Goal: Check status: Check status

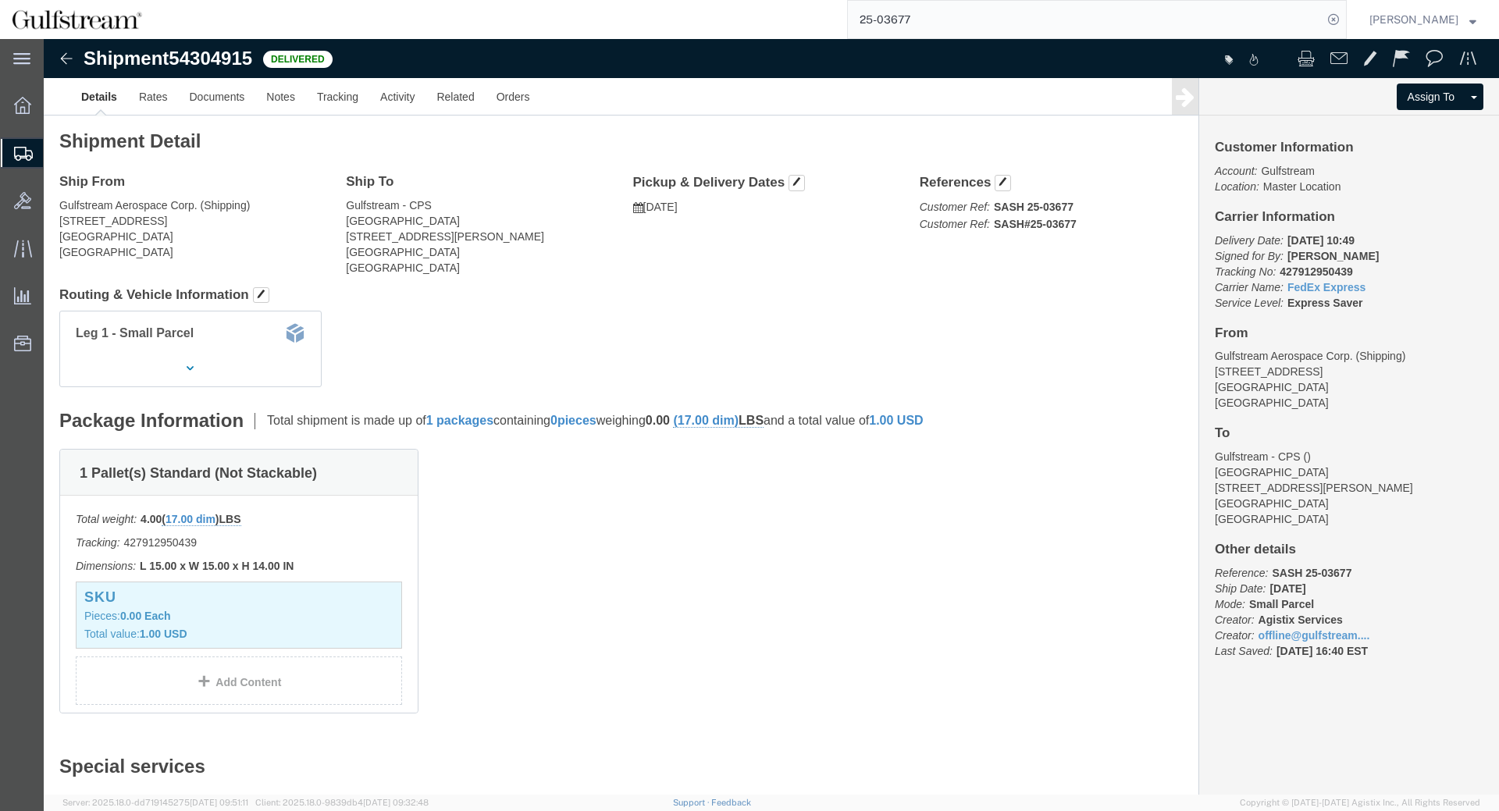
drag, startPoint x: 980, startPoint y: 30, endPoint x: 720, endPoint y: -8, distance: 262.7
click at [848, 1] on input "25-03677" at bounding box center [1085, 19] width 475 height 37
paste input "39262997746"
type input "392629977467"
click at [1339, 21] on icon at bounding box center [1333, 20] width 22 height 22
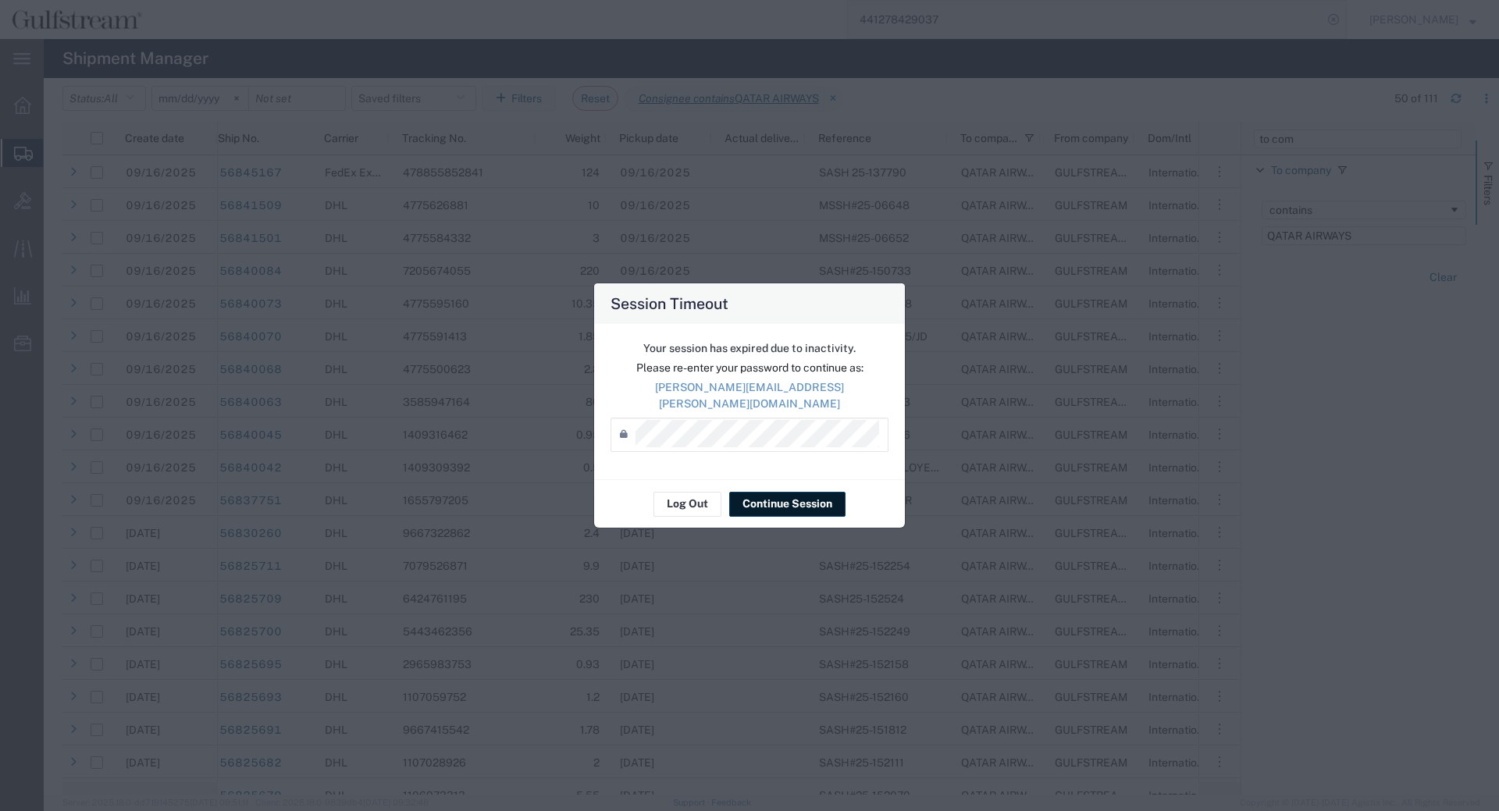
click at [763, 505] on button "Continue Session" at bounding box center [787, 504] width 116 height 25
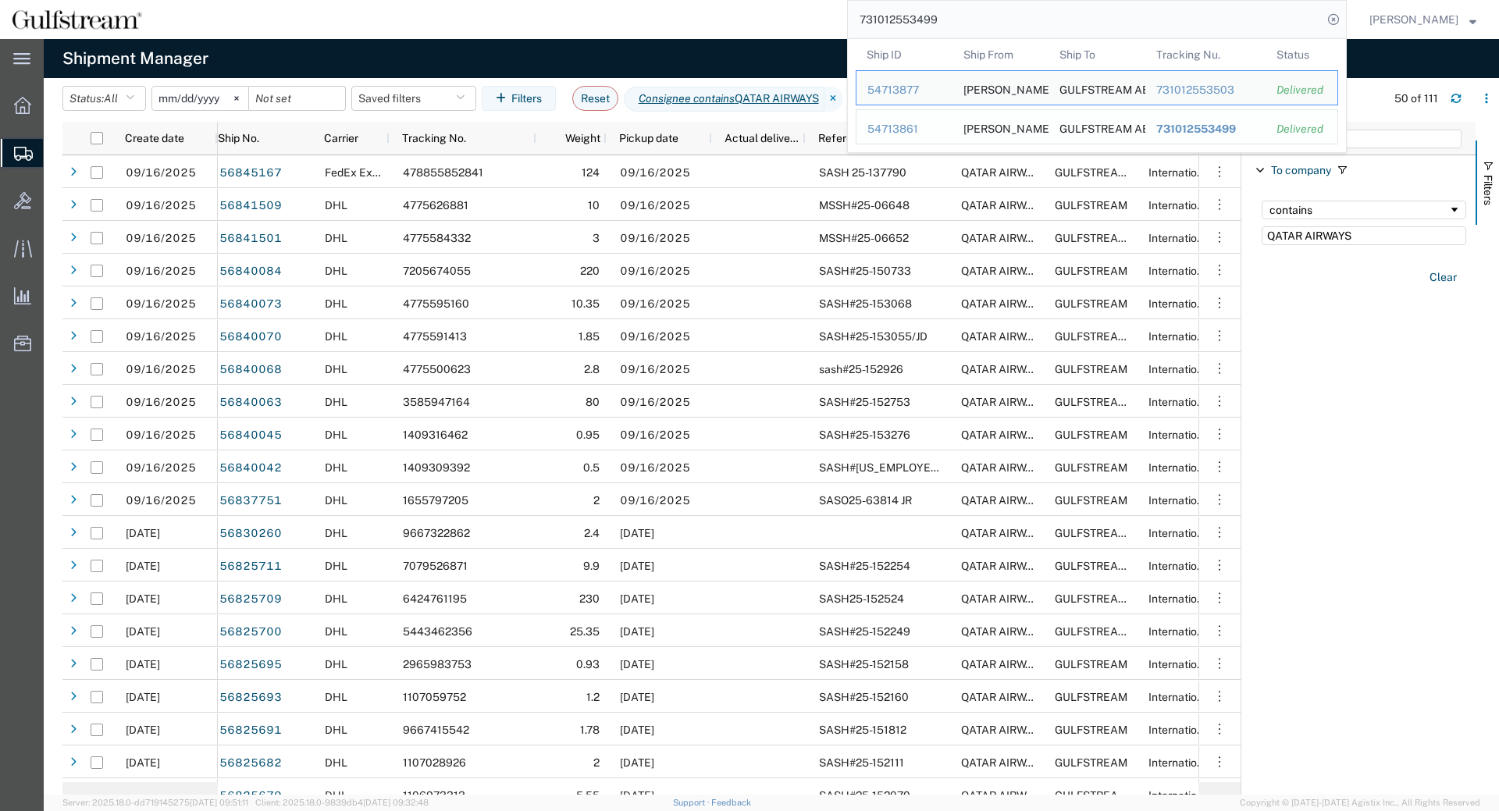
click at [1233, 127] on span "731012553499" at bounding box center [1196, 129] width 80 height 12
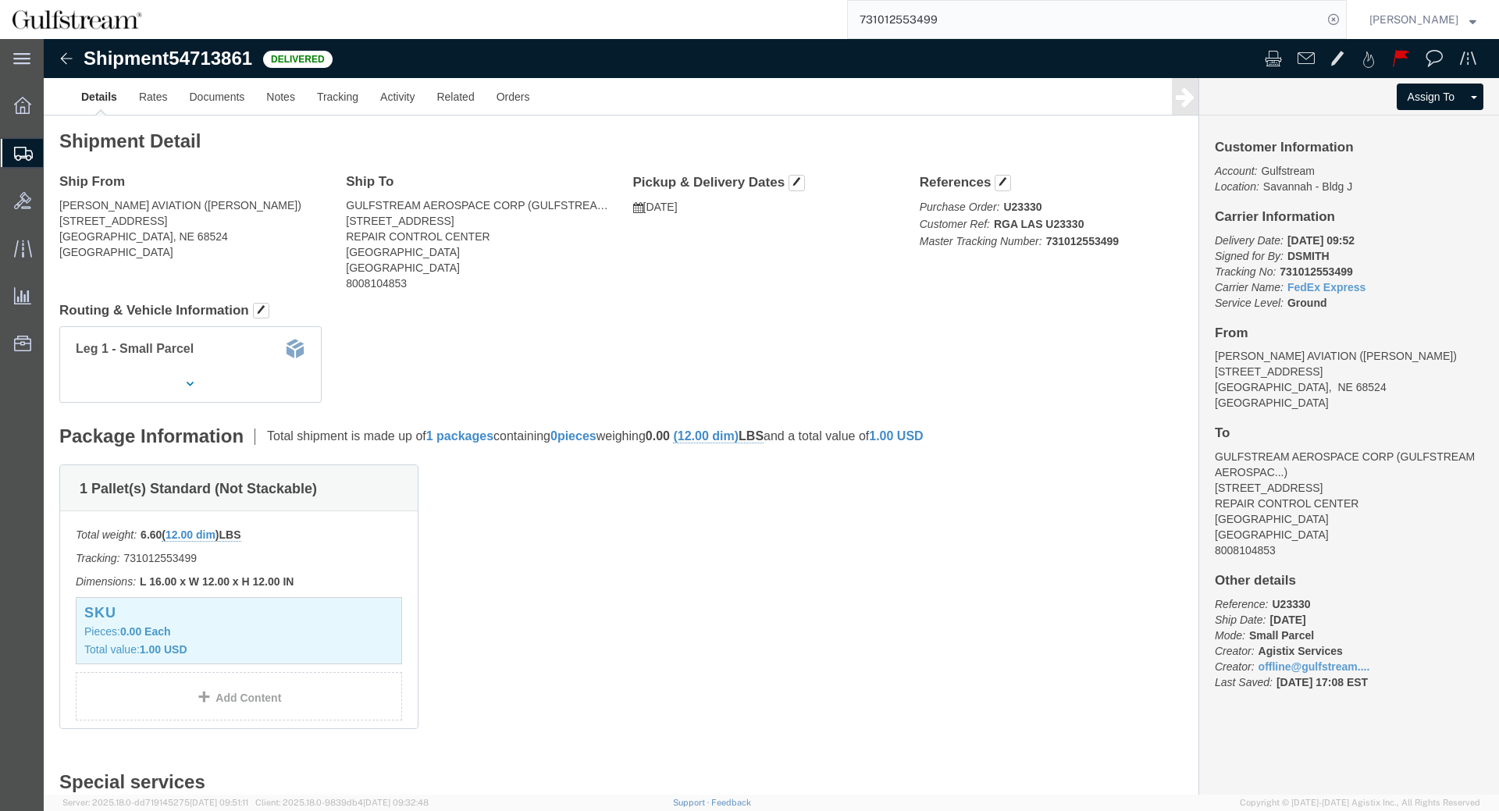
click at [962, 11] on input "731012553499" at bounding box center [1085, 19] width 475 height 37
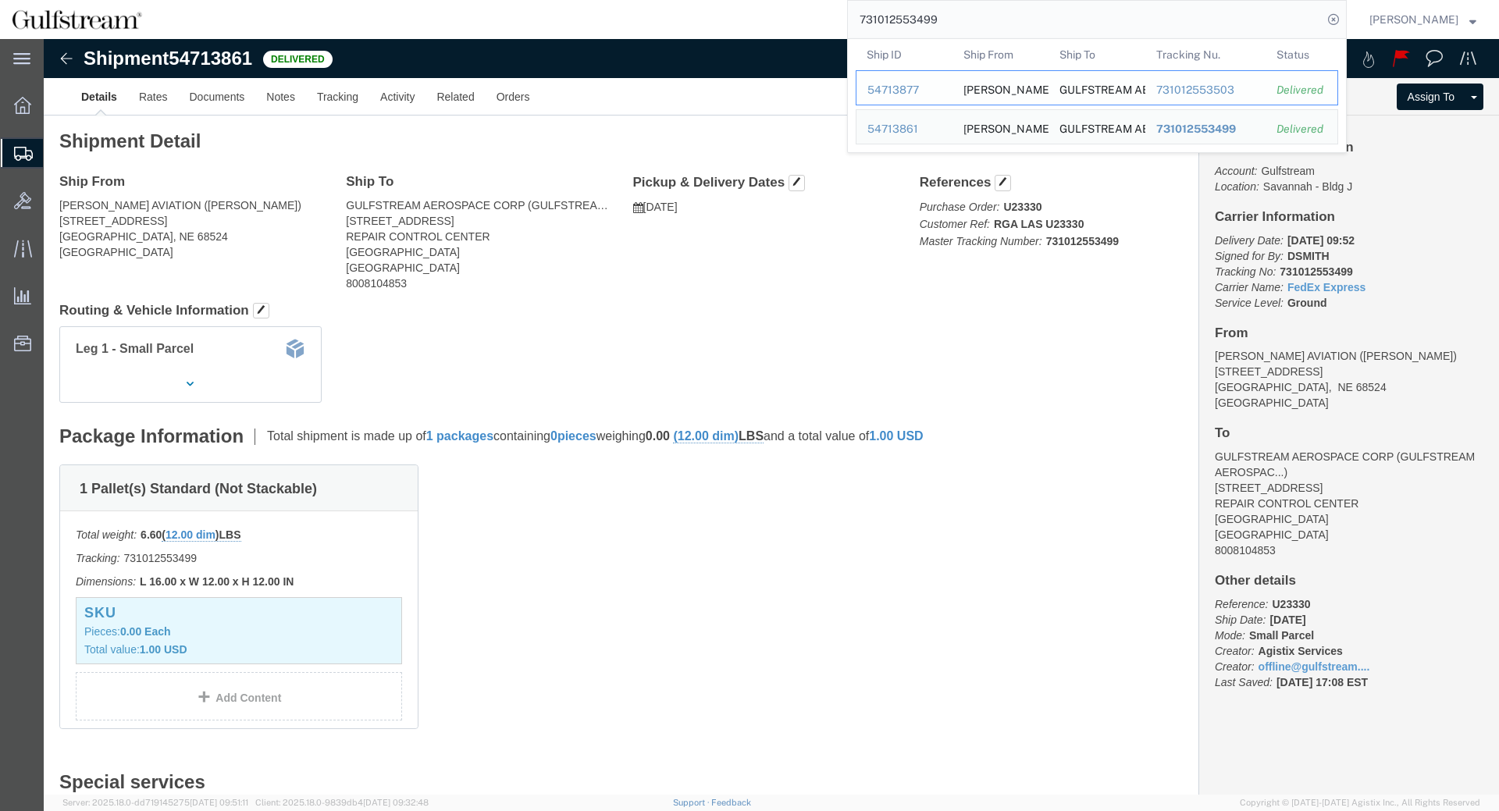
click at [1200, 90] on div "731012553503" at bounding box center [1205, 90] width 99 height 16
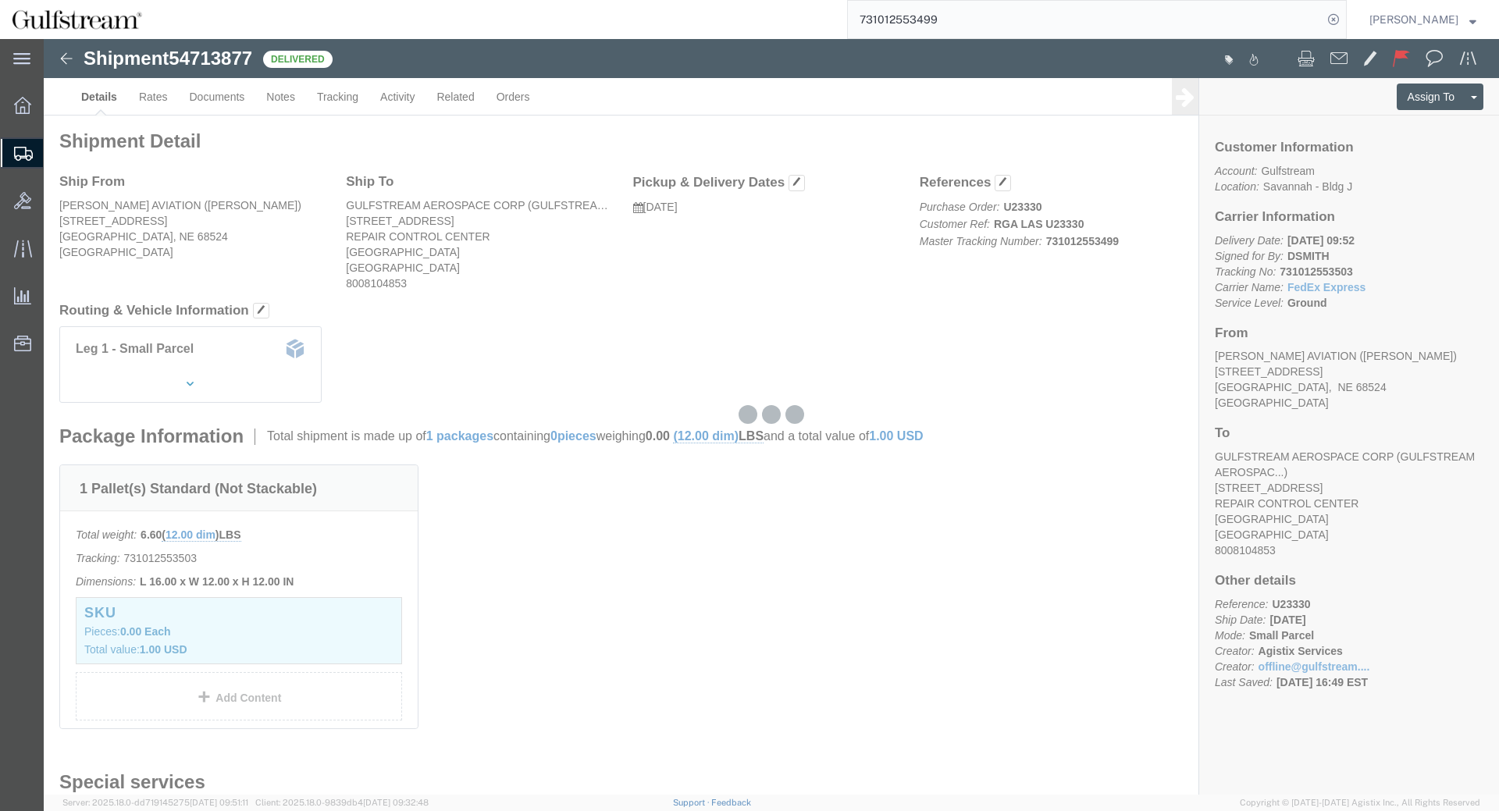
click div
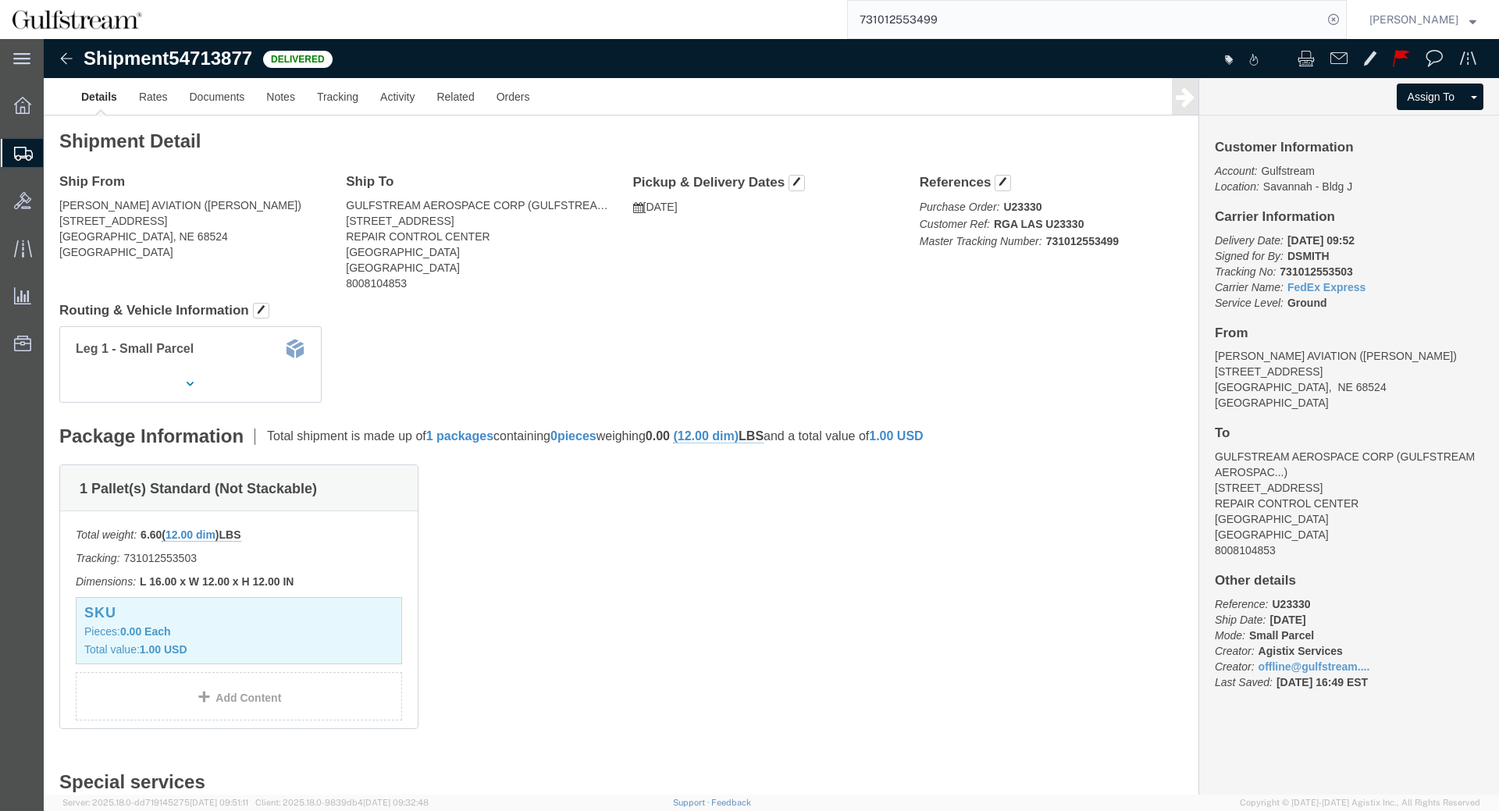
click b "731012553503"
click at [1059, 18] on input "731012553499" at bounding box center [1085, 19] width 475 height 37
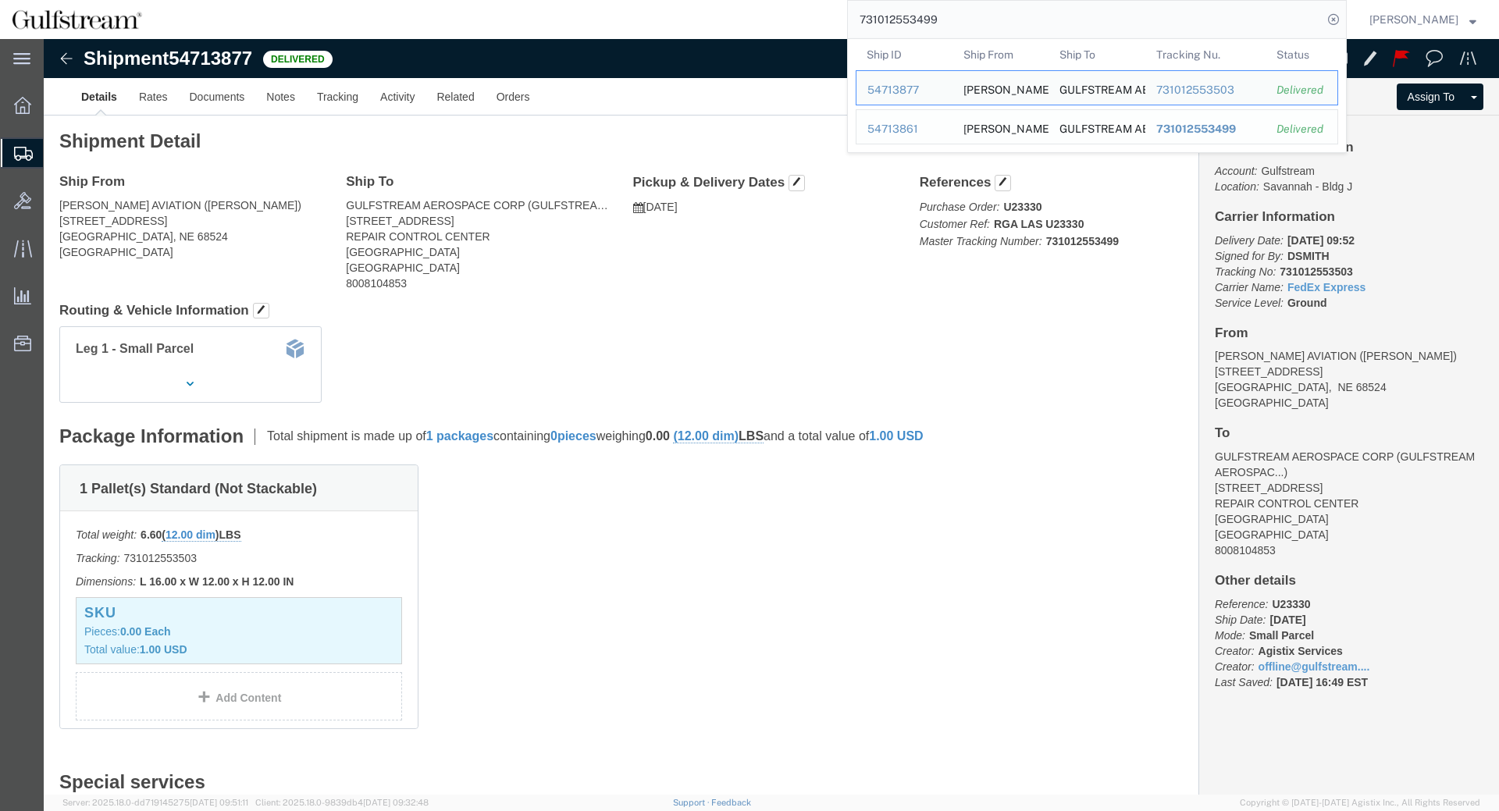
click at [1212, 123] on div "731012553499" at bounding box center [1205, 129] width 99 height 16
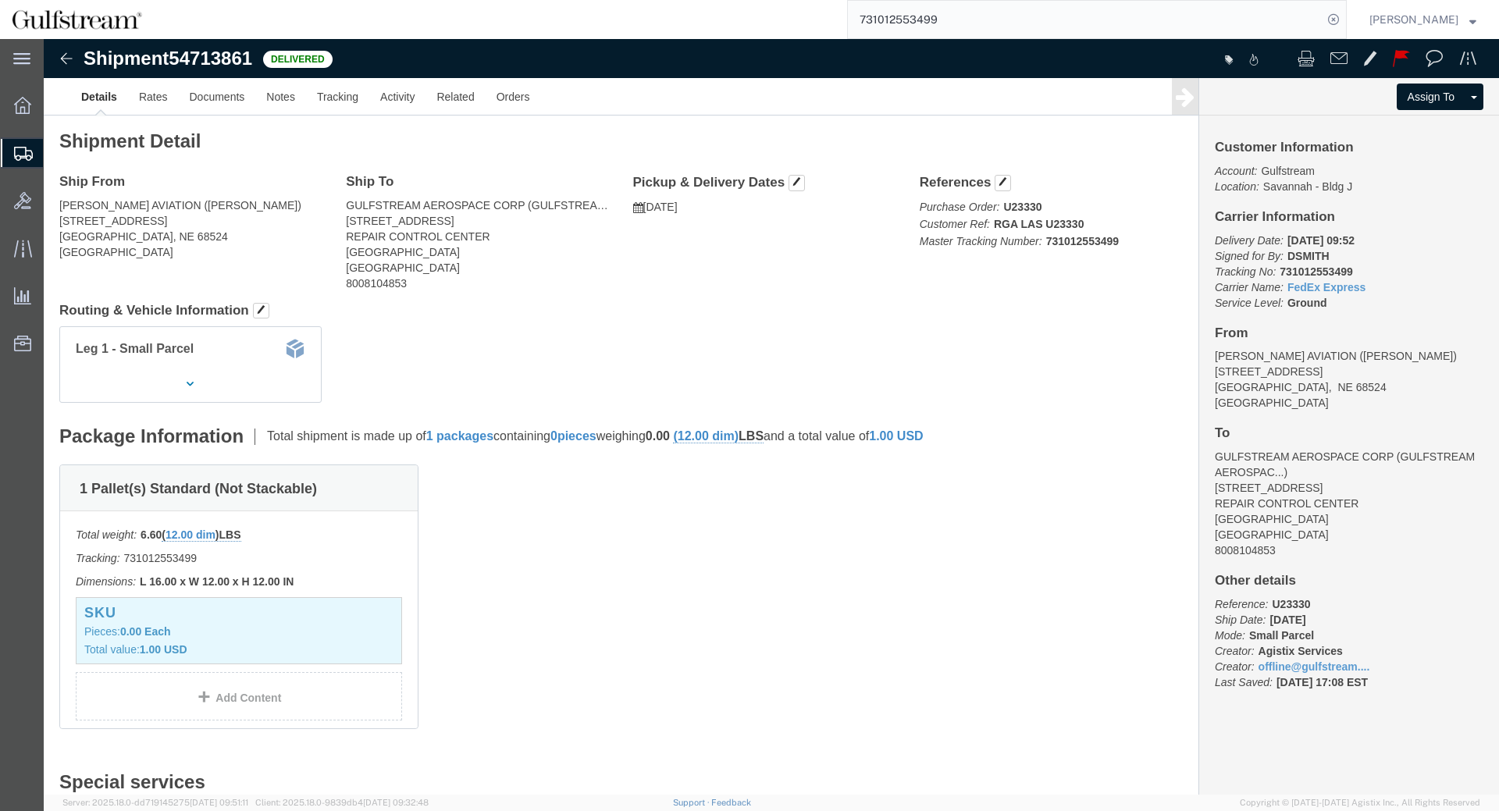
click b "731012553499"
click at [937, 14] on input "731012553499" at bounding box center [1085, 19] width 475 height 37
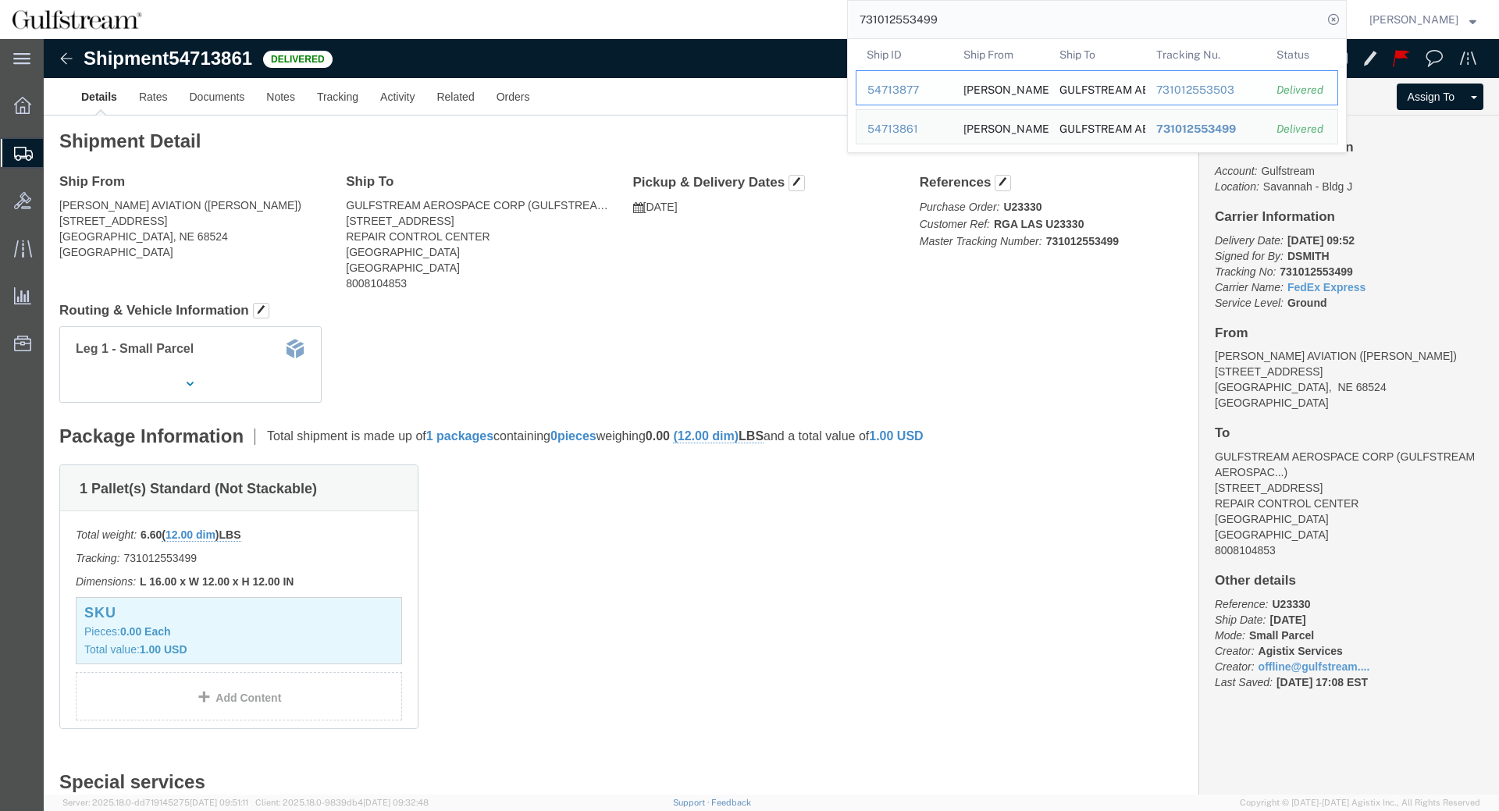
click at [1224, 88] on div "731012553503" at bounding box center [1205, 90] width 99 height 16
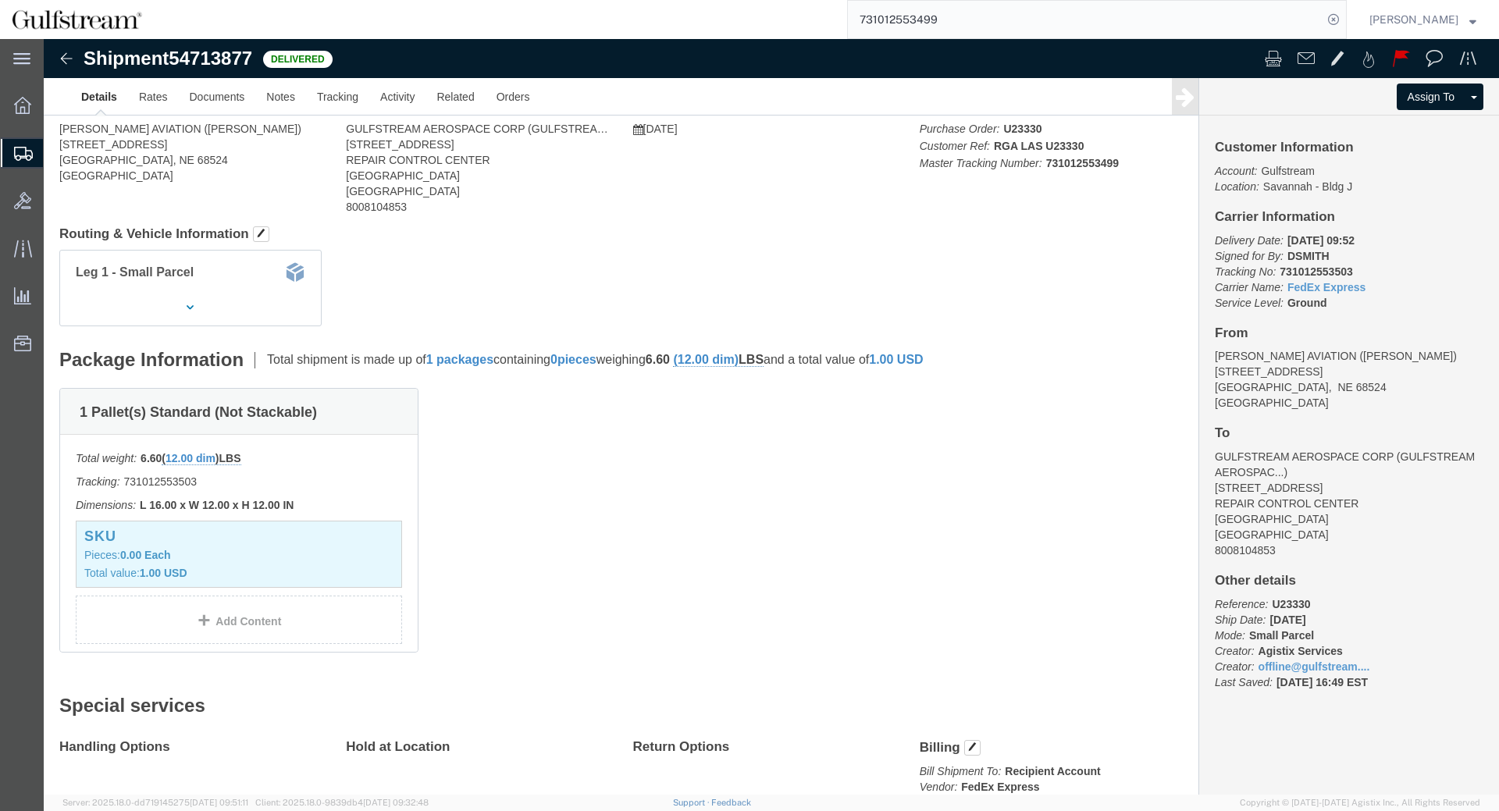
click at [985, 16] on input "731012553499" at bounding box center [1085, 19] width 475 height 37
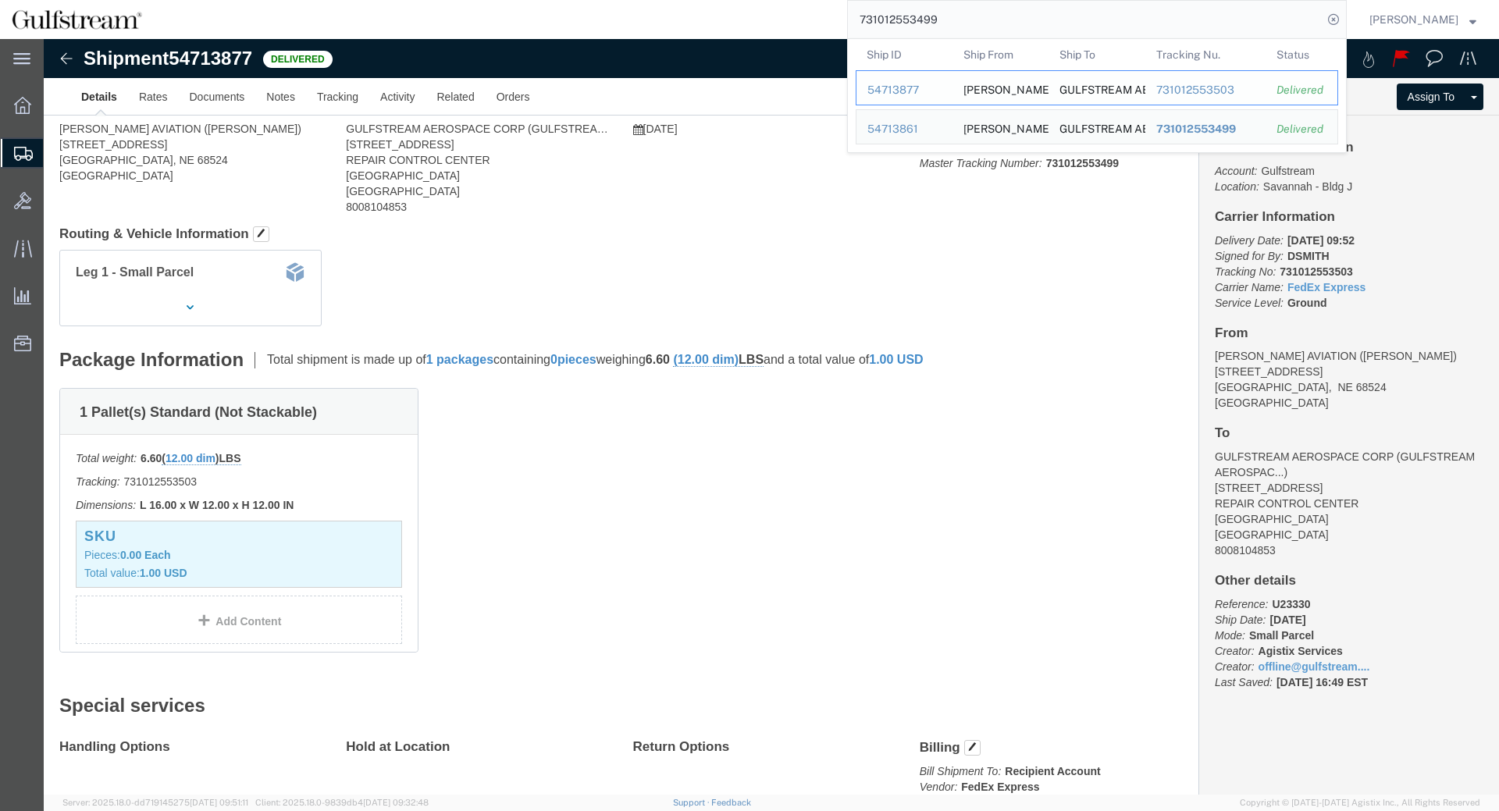
click at [1214, 88] on div "731012553503" at bounding box center [1205, 90] width 99 height 16
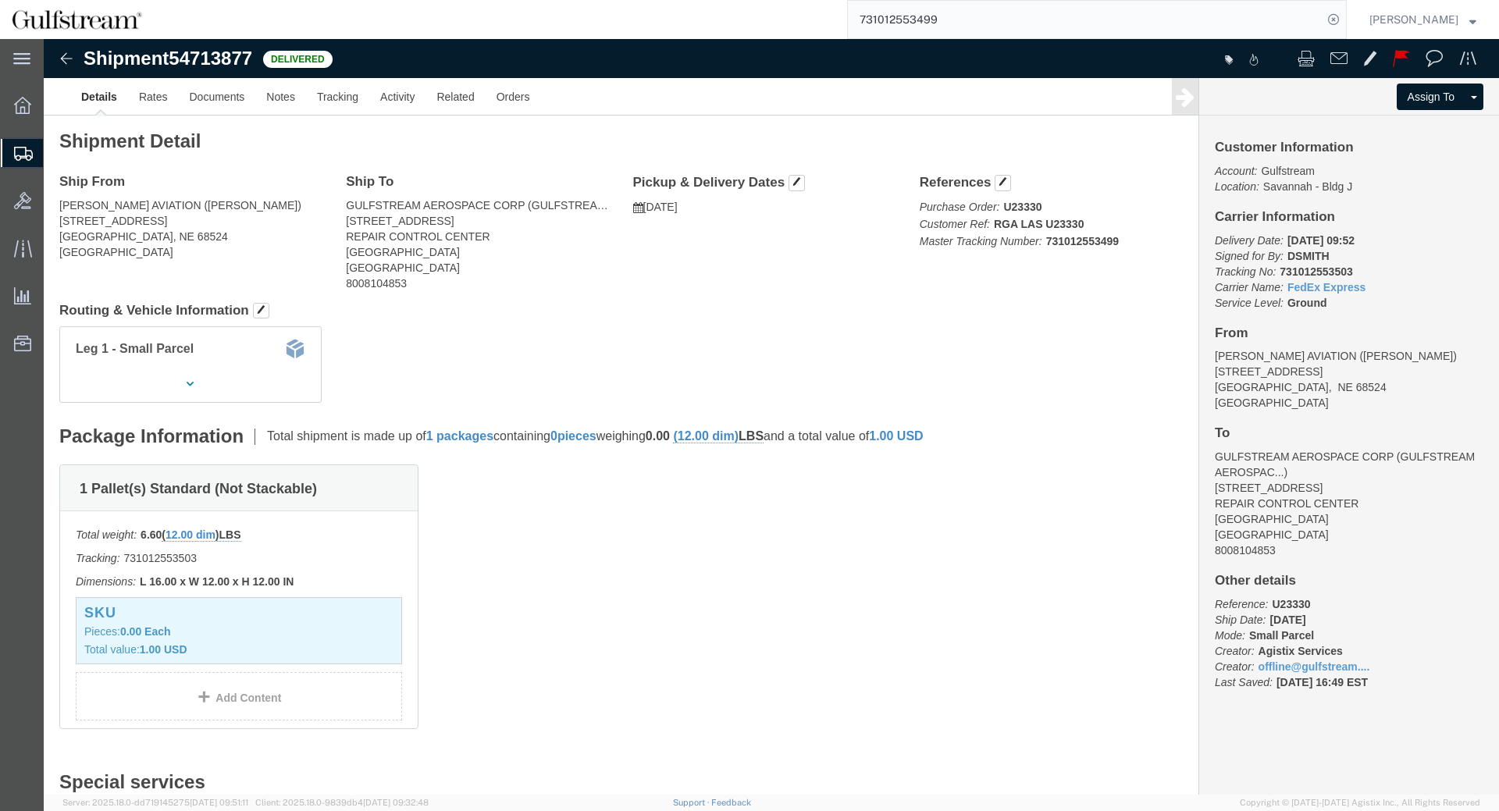
click b "731012553503"
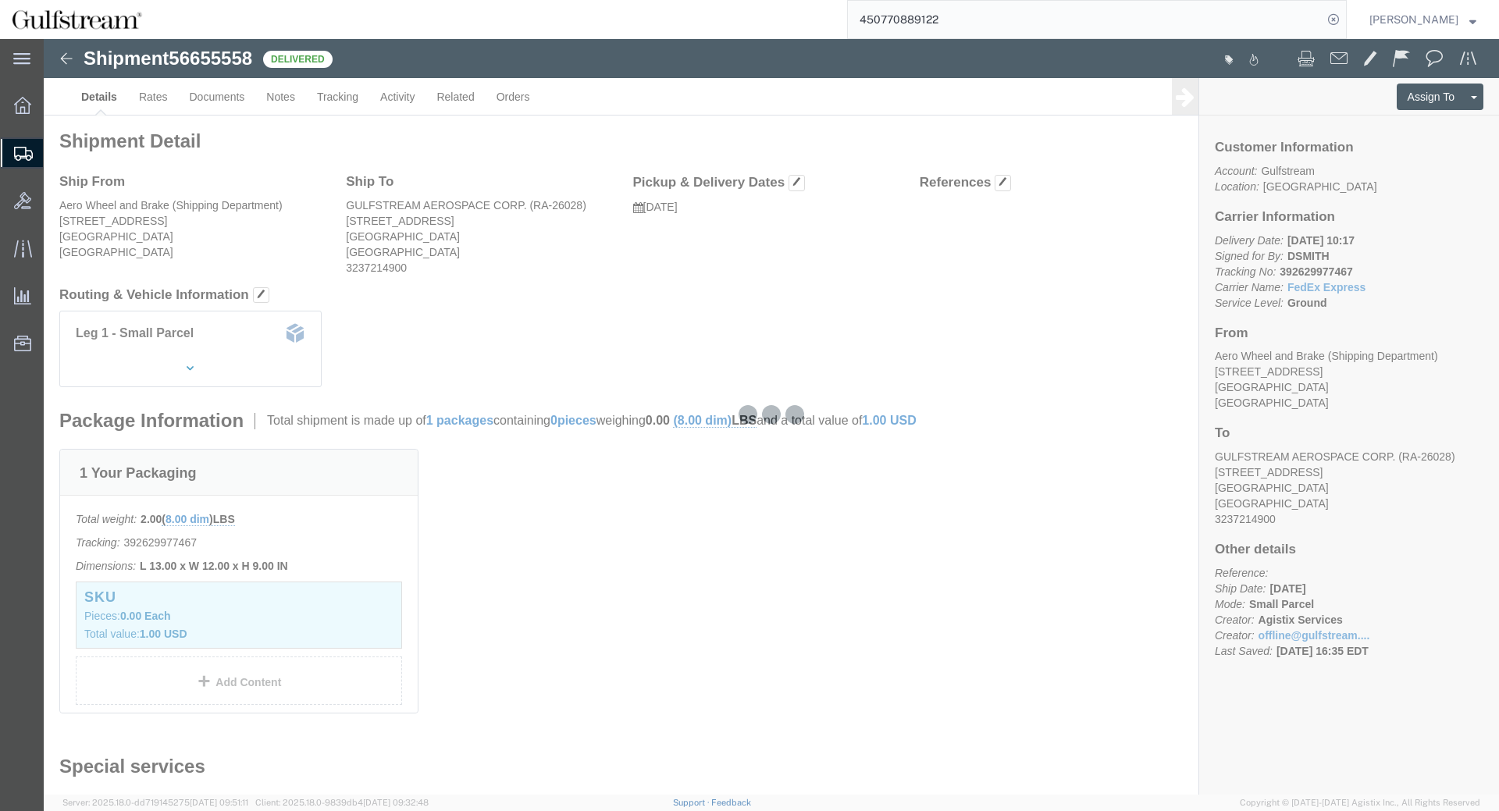
click at [1259, 11] on input "450770889122" at bounding box center [1085, 19] width 475 height 37
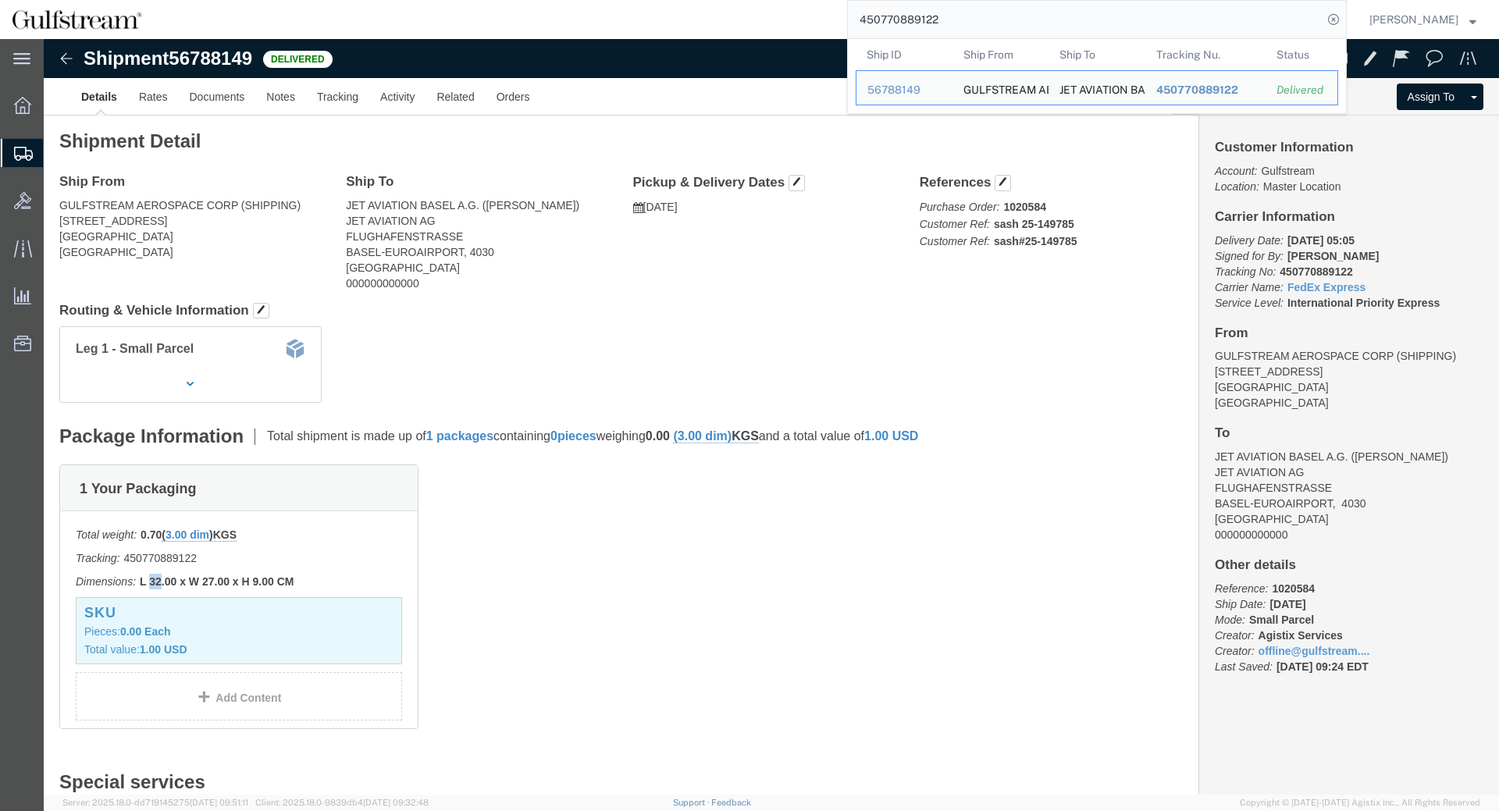
drag, startPoint x: 119, startPoint y: 543, endPoint x: 109, endPoint y: 542, distance: 10.2
click b "L 32.00 x W 27.00 x H 9.00 CM"
